Goal: Find specific page/section: Find specific page/section

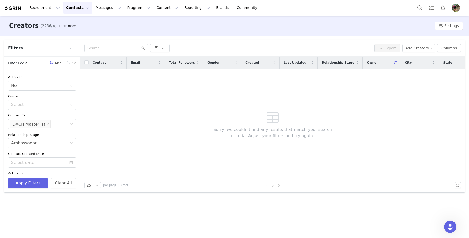
click at [75, 7] on button "Contacts Contacts" at bounding box center [77, 7] width 29 height 11
click at [69, 22] on p "Creators" at bounding box center [71, 22] width 15 height 5
click at [70, 144] on icon "icon: close-circle" at bounding box center [71, 142] width 3 height 3
click at [32, 183] on button "Apply Filters" at bounding box center [28, 183] width 40 height 10
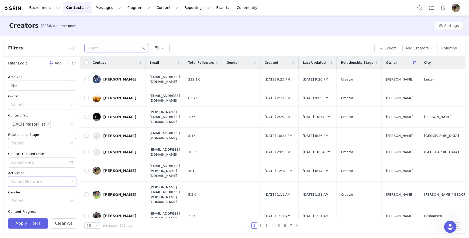
click at [106, 49] on input "text" at bounding box center [116, 48] width 64 height 8
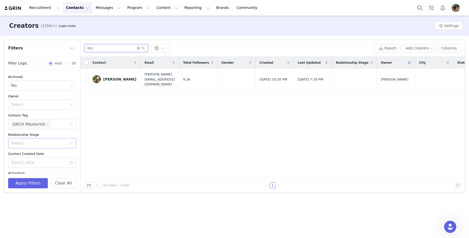
type input "lini"
click at [159, 96] on div "Contact Email Total Followers Gender Created Last Updated Relationship Stage Ow…" at bounding box center [272, 116] width 384 height 121
click at [111, 77] on div "[PERSON_NAME]" at bounding box center [119, 79] width 33 height 4
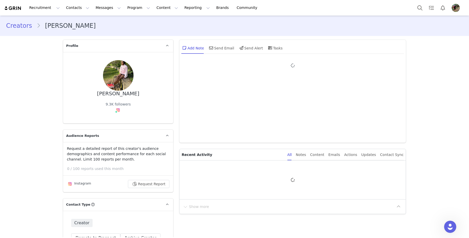
type input "+1 ([GEOGRAPHIC_DATA])"
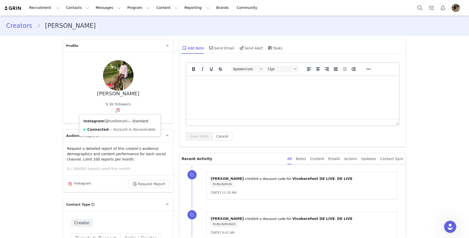
click at [116, 122] on link "@runlinirun" at bounding box center [115, 121] width 21 height 4
